Goal: Information Seeking & Learning: Learn about a topic

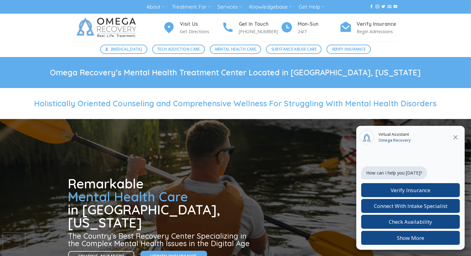
click at [56, 46] on div "[MEDICAL_DATA] Tech Addiction Care Mental Health Care Substance Abuse Care Veri…" at bounding box center [235, 50] width 471 height 16
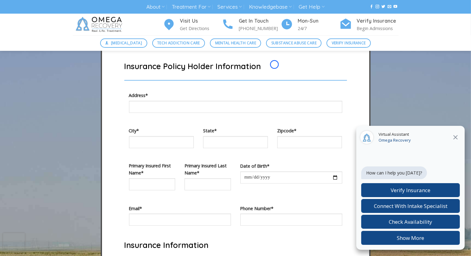
scroll to position [1915, 0]
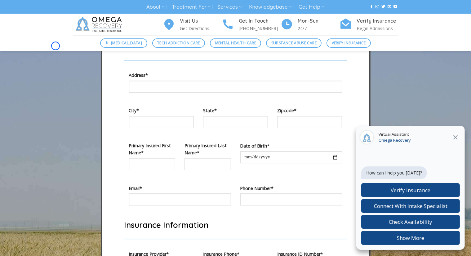
click at [56, 46] on div "[MEDICAL_DATA] Tech Addiction Care Mental Health Care Substance Abuse Care Veri…" at bounding box center [235, 43] width 471 height 16
click at [38, 52] on div "Verify Your Insurance With Us We work with a variety of different insurance pla…" at bounding box center [235, 170] width 471 height 614
click at [50, 56] on div "Verify Your Insurance With Us We work with a variety of different insurance pla…" at bounding box center [235, 170] width 471 height 614
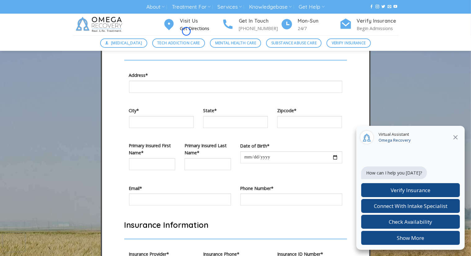
click at [186, 31] on p "Get Directions" at bounding box center [201, 28] width 42 height 7
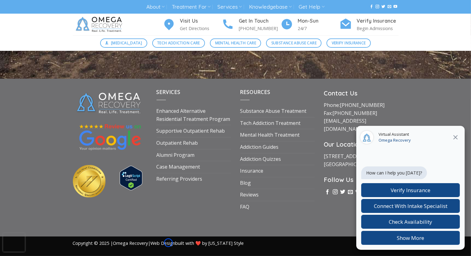
click at [168, 243] on link "Web Design" at bounding box center [163, 243] width 25 height 6
click at [275, 161] on link "Addiction Quizzes" at bounding box center [260, 160] width 41 height 12
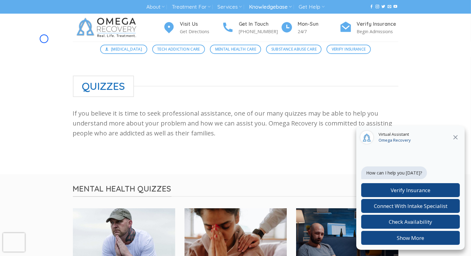
click at [44, 39] on div "Visit Us Get Directions Get In Touch (512) 601-5407 Mon-Sun 24/7 Verify Insuran…" at bounding box center [235, 28] width 471 height 28
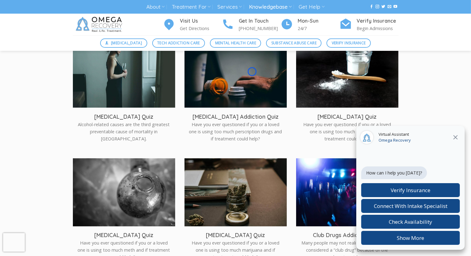
scroll to position [1030, 0]
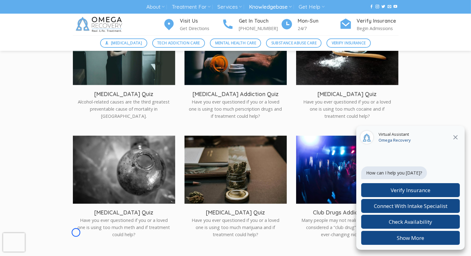
click at [44, 39] on div "[MEDICAL_DATA] Tech Addiction Care Mental Health Care Substance Abuse Care Veri…" at bounding box center [235, 43] width 471 height 16
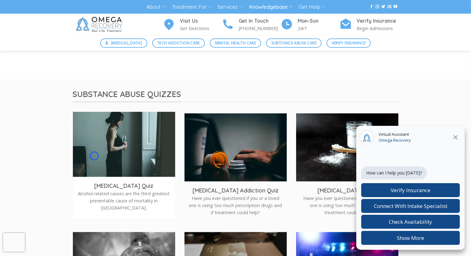
click at [94, 156] on img at bounding box center [124, 146] width 102 height 68
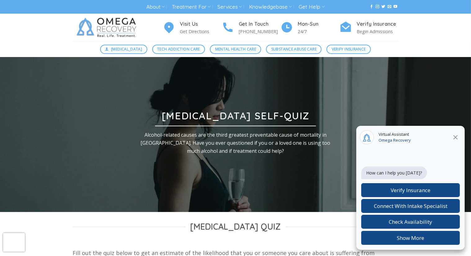
click at [94, 156] on div at bounding box center [235, 134] width 335 height 155
click at [34, 33] on div "Visit Us Get Directions Get In Touch (512) 601-5407 Mon-Sun 24/7 Verify Insuran…" at bounding box center [235, 28] width 471 height 28
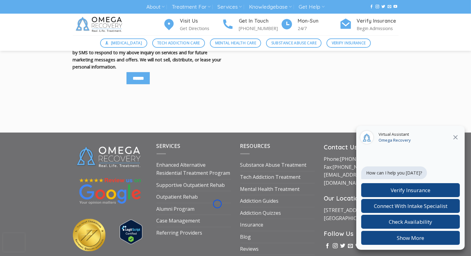
scroll to position [627, 0]
